Goal: Subscribe to service/newsletter

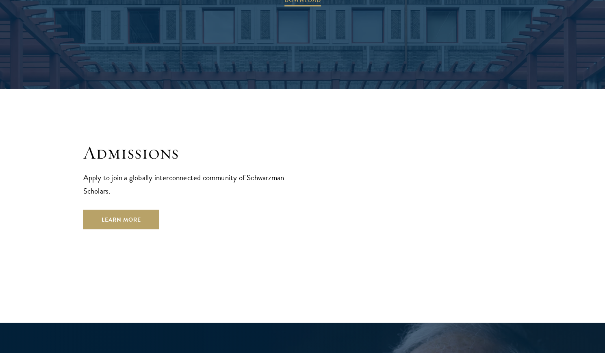
scroll to position [1329, 0]
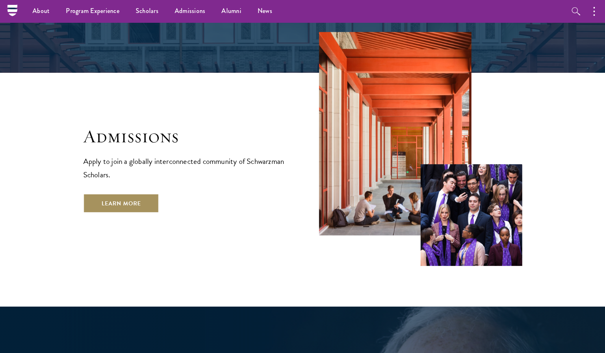
click at [146, 194] on link "Learn More" at bounding box center [121, 204] width 76 height 20
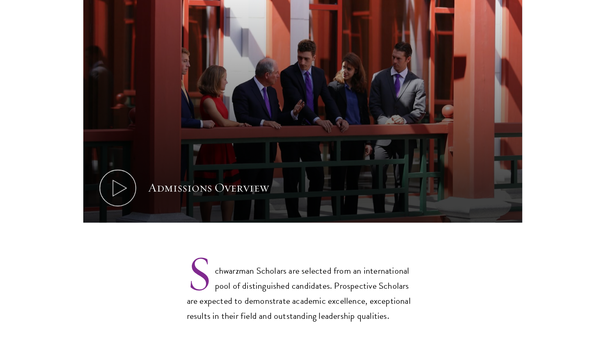
scroll to position [448, 0]
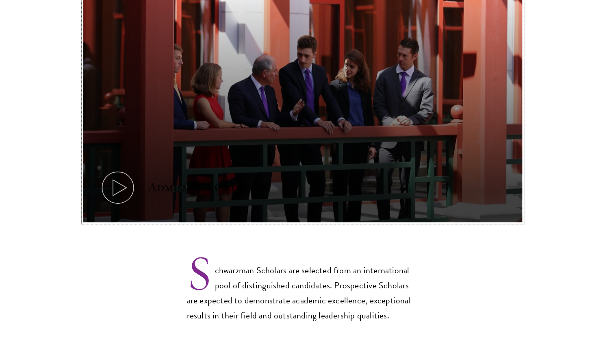
click at [133, 173] on icon at bounding box center [118, 187] width 37 height 37
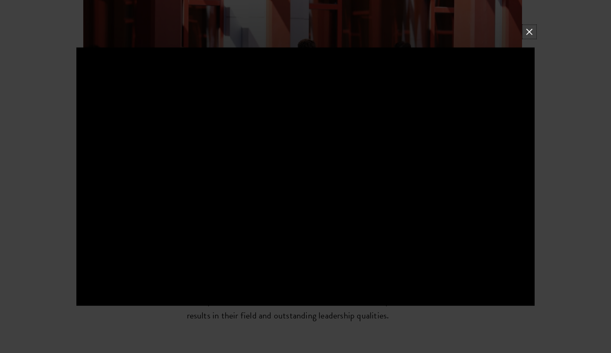
click at [529, 31] on button at bounding box center [529, 31] width 11 height 11
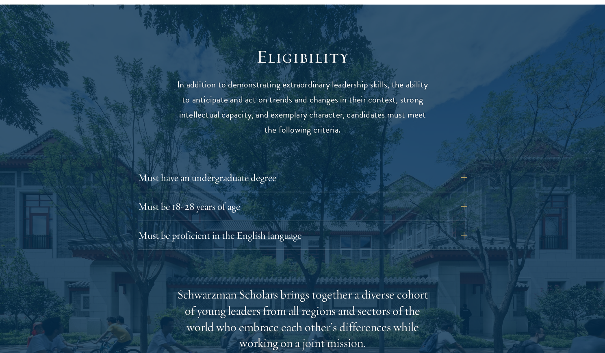
scroll to position [1041, 0]
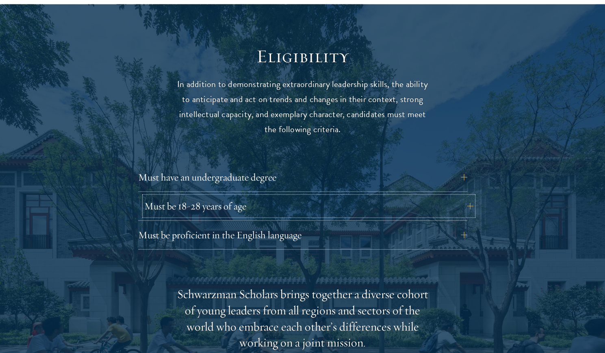
click at [385, 196] on button "Must be 18-28 years of age" at bounding box center [308, 206] width 329 height 20
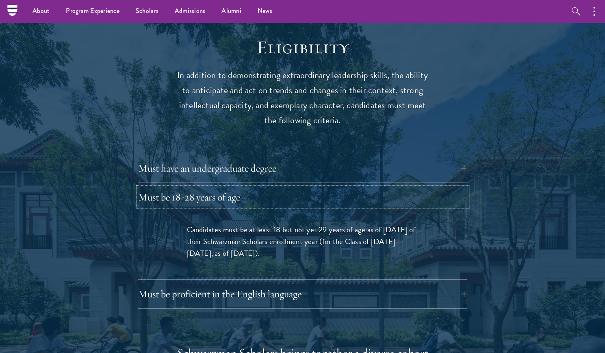
scroll to position [1049, 0]
click at [316, 285] on button "Must be proficient in the English language" at bounding box center [308, 295] width 329 height 20
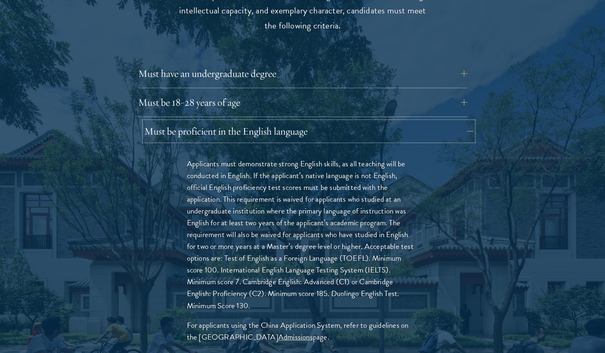
scroll to position [1145, 0]
drag, startPoint x: 256, startPoint y: 268, endPoint x: 285, endPoint y: 264, distance: 28.7
click at [285, 264] on p "Applicants must demonstrate strong English skills, as all teaching will be cond…" at bounding box center [303, 234] width 232 height 154
click at [285, 331] on link "Admissions" at bounding box center [295, 337] width 35 height 12
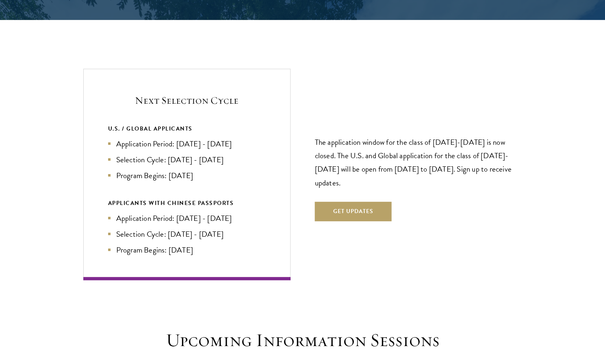
scroll to position [1912, 0]
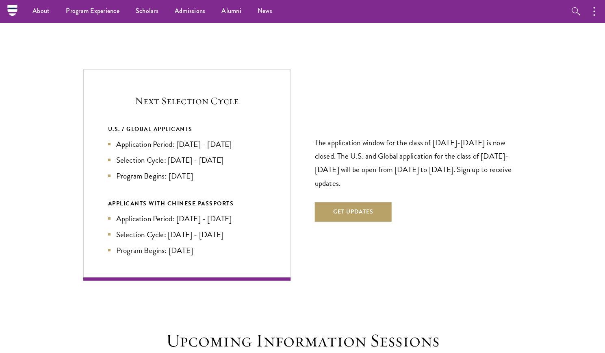
drag, startPoint x: 176, startPoint y: 160, endPoint x: 194, endPoint y: 161, distance: 17.9
click at [194, 170] on li "Program Begins: [DATE]" at bounding box center [187, 176] width 158 height 12
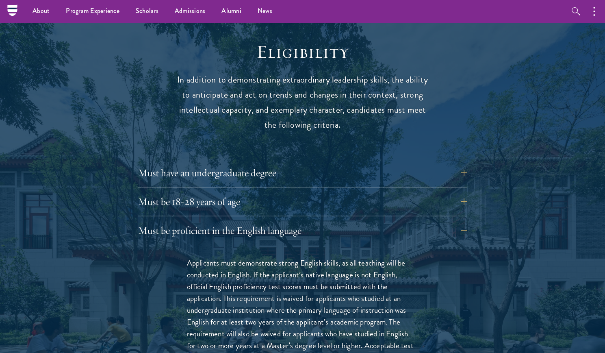
scroll to position [1045, 0]
click at [224, 192] on button "Must be 18-28 years of age" at bounding box center [308, 202] width 329 height 20
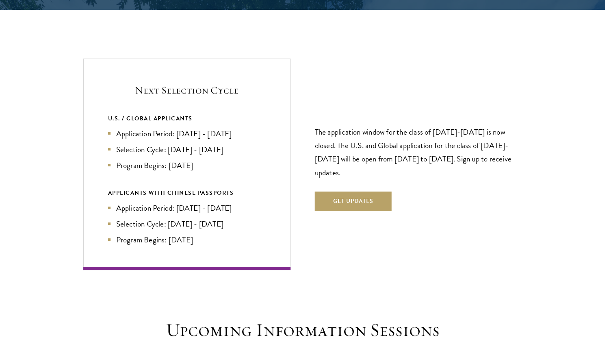
scroll to position [1774, 0]
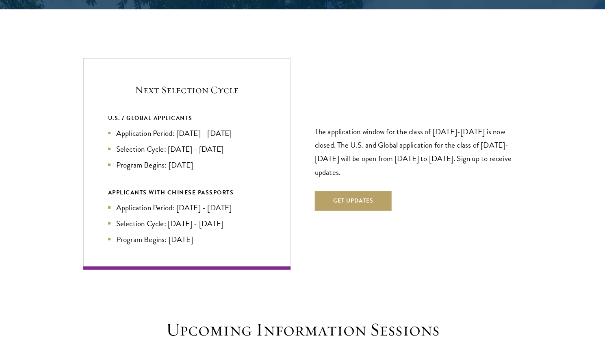
click at [206, 161] on div "U.S. / GLOBAL APPLICANTS Application Period: [DATE] - [DATE] Selection Cycle: […" at bounding box center [187, 179] width 158 height 132
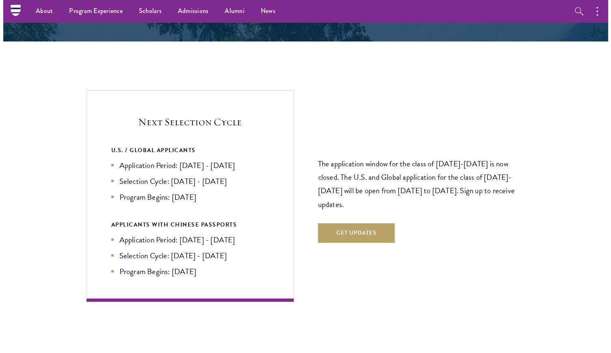
scroll to position [1740, 0]
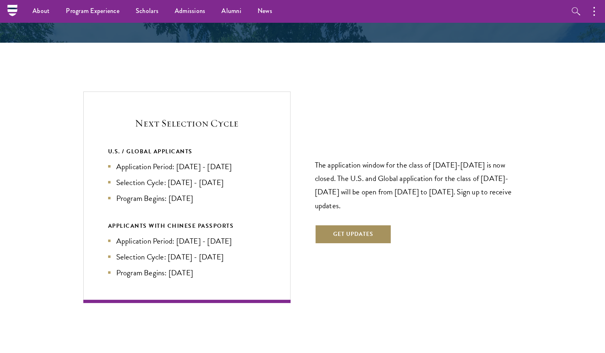
click at [372, 224] on button "Get Updates" at bounding box center [353, 234] width 77 height 20
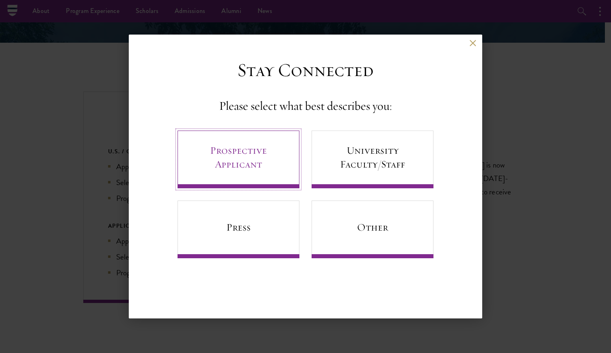
click at [268, 162] on link "Prospective Applicant" at bounding box center [239, 160] width 122 height 58
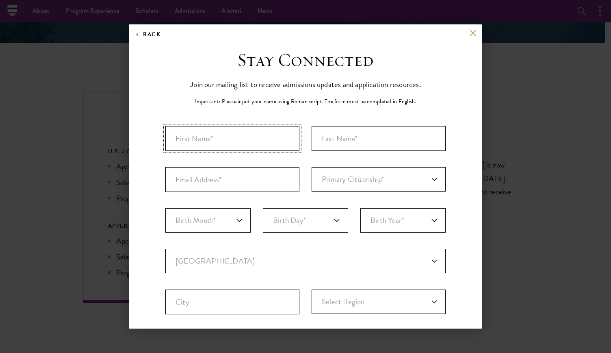
click at [243, 140] on input "First Name*" at bounding box center [232, 138] width 134 height 25
type input "[PERSON_NAME]"
type input "[PERSON_NAME][EMAIL_ADDRESS][DOMAIN_NAME]"
click at [376, 177] on select "Primary Citizenship* [GEOGRAPHIC_DATA] [DEMOGRAPHIC_DATA] [DEMOGRAPHIC_DATA] [D…" at bounding box center [379, 179] width 134 height 24
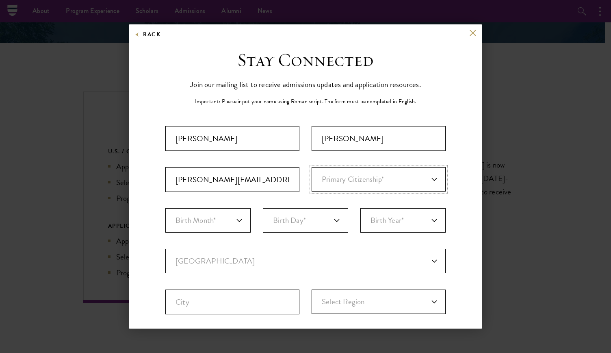
select select "AU"
click at [312, 167] on select "Primary Citizenship* [GEOGRAPHIC_DATA] [DEMOGRAPHIC_DATA] [DEMOGRAPHIC_DATA] [D…" at bounding box center [379, 179] width 134 height 24
click at [210, 224] on select "Birth Month* January February March April May June July August September Octobe…" at bounding box center [207, 220] width 85 height 24
select select "09"
click at [165, 208] on select "Birth Month* January February March April May June July August September Octobe…" at bounding box center [207, 220] width 85 height 24
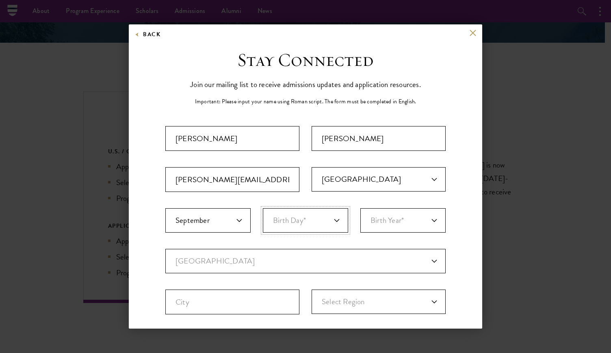
click at [308, 219] on select "Birth Day* 1 2 3 4 5 6 7 8 9 10 11 12 13 14 15 16 17 18 19 20 21 22 23 24 25 26…" at bounding box center [305, 220] width 85 height 24
select select "13"
click at [263, 208] on select "Birth Day* 1 2 3 4 5 6 7 8 9 10 11 12 13 14 15 16 17 18 19 20 21 22 23 24 25 26…" at bounding box center [305, 220] width 85 height 24
click at [412, 218] on select "Birth Year* [DEMOGRAPHIC_DATA] [DEMOGRAPHIC_DATA] [DEMOGRAPHIC_DATA] [DEMOGRAPH…" at bounding box center [403, 220] width 85 height 24
select select "1998"
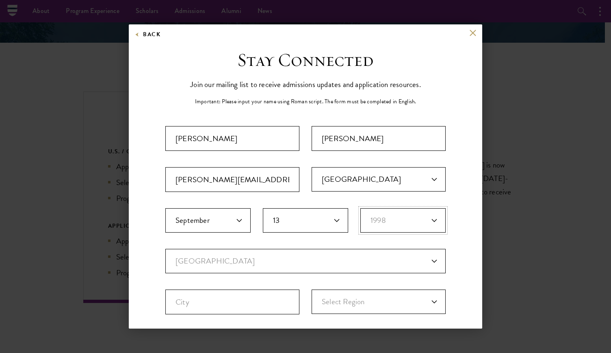
click at [361, 208] on select "Birth Year* [DEMOGRAPHIC_DATA] [DEMOGRAPHIC_DATA] [DEMOGRAPHIC_DATA] [DEMOGRAPH…" at bounding box center [403, 220] width 85 height 24
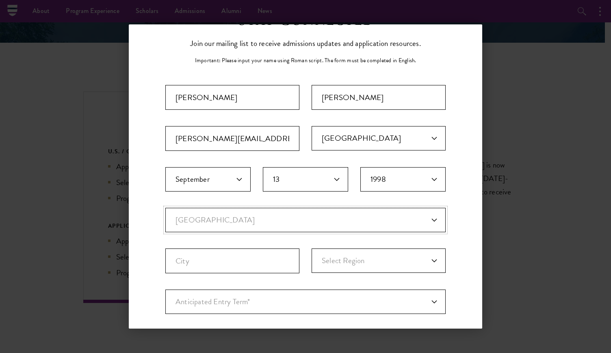
click at [287, 212] on select "Current Country [GEOGRAPHIC_DATA] [GEOGRAPHIC_DATA] [GEOGRAPHIC_DATA] [GEOGRAPH…" at bounding box center [305, 220] width 281 height 24
select select "AU"
click at [165, 208] on select "Current Country [GEOGRAPHIC_DATA] [GEOGRAPHIC_DATA] [GEOGRAPHIC_DATA] [GEOGRAPH…" at bounding box center [305, 220] width 281 height 24
select select
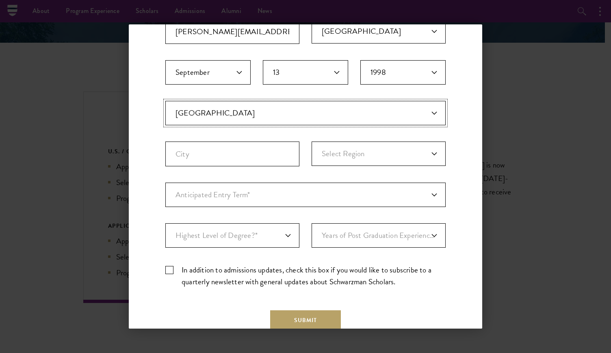
scroll to position [151, 0]
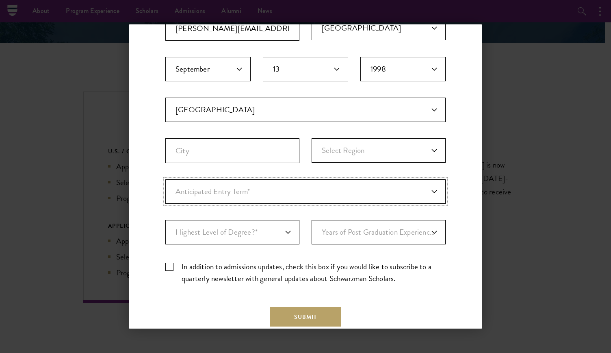
click at [244, 195] on select "Anticipated Entry Term* [DATE] (Application opens [DATE]) Just Exploring" at bounding box center [305, 191] width 281 height 24
select select "a6790467-ebe7-4045-a56a-66c1cae98076"
click at [165, 179] on select "Anticipated Entry Term* [DATE] (Application opens [DATE]) Just Exploring" at bounding box center [305, 191] width 281 height 24
click at [278, 231] on select "Highest Level of Degree?* PHD Bachelor's Master's Current Undergraduate Student" at bounding box center [232, 232] width 134 height 24
select select "baef124f-e103-44b1-8ca6-5d0669438e44"
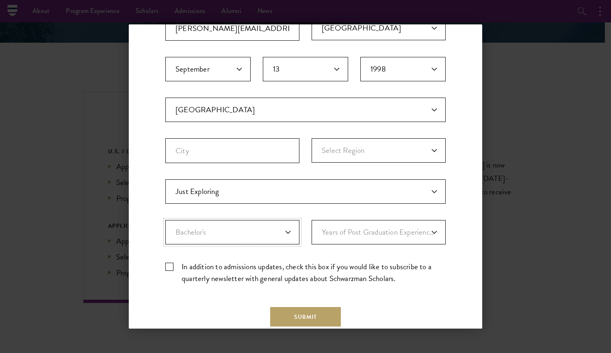
click at [165, 220] on select "Highest Level of Degree?* PHD Bachelor's Master's Current Undergraduate Student" at bounding box center [232, 232] width 134 height 24
click at [353, 237] on select "Years of Post Graduation Experience?* 1 2 3 4 5 6 7 8 9 10" at bounding box center [379, 232] width 134 height 24
select select "3"
click at [312, 220] on select "Years of Post Graduation Experience?* 1 2 3 4 5 6 7 8 9 10" at bounding box center [379, 232] width 134 height 24
click at [174, 265] on label "In addition to admissions updates, check this box if you would like to subscrib…" at bounding box center [305, 273] width 281 height 24
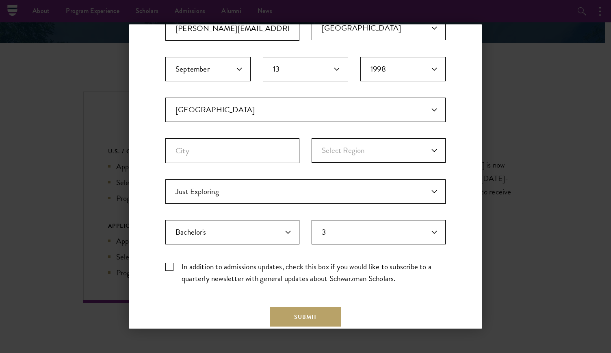
click at [174, 265] on input "In addition to admissions updates, check this box if you would like to subscrib…" at bounding box center [305, 263] width 281 height 5
checkbox input "true"
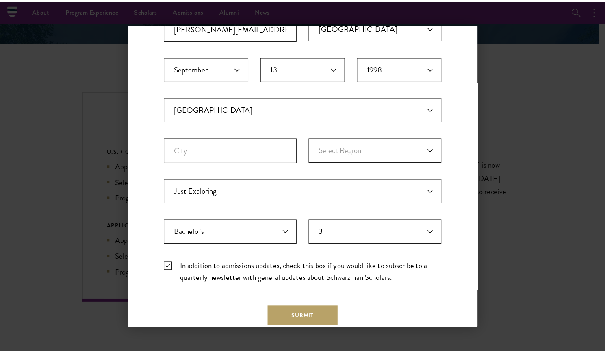
scroll to position [0, 0]
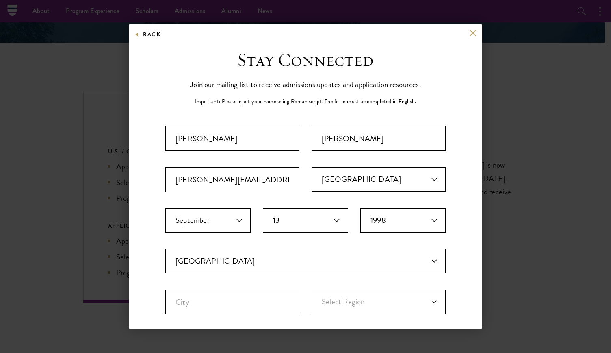
click at [461, 30] on div "Back" at bounding box center [306, 39] width 354 height 20
click at [470, 33] on button at bounding box center [473, 32] width 7 height 7
